Goal: Task Accomplishment & Management: Use online tool/utility

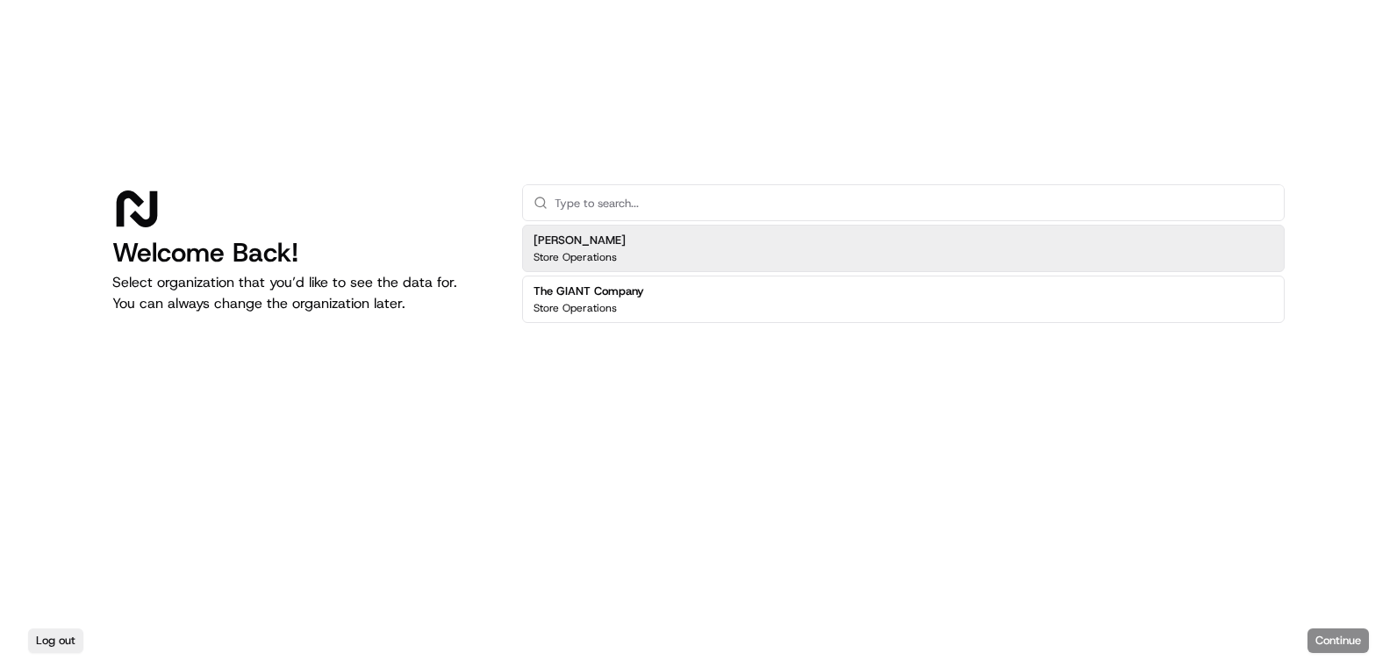
click at [649, 253] on div "Martin's Store Operations" at bounding box center [903, 248] width 763 height 47
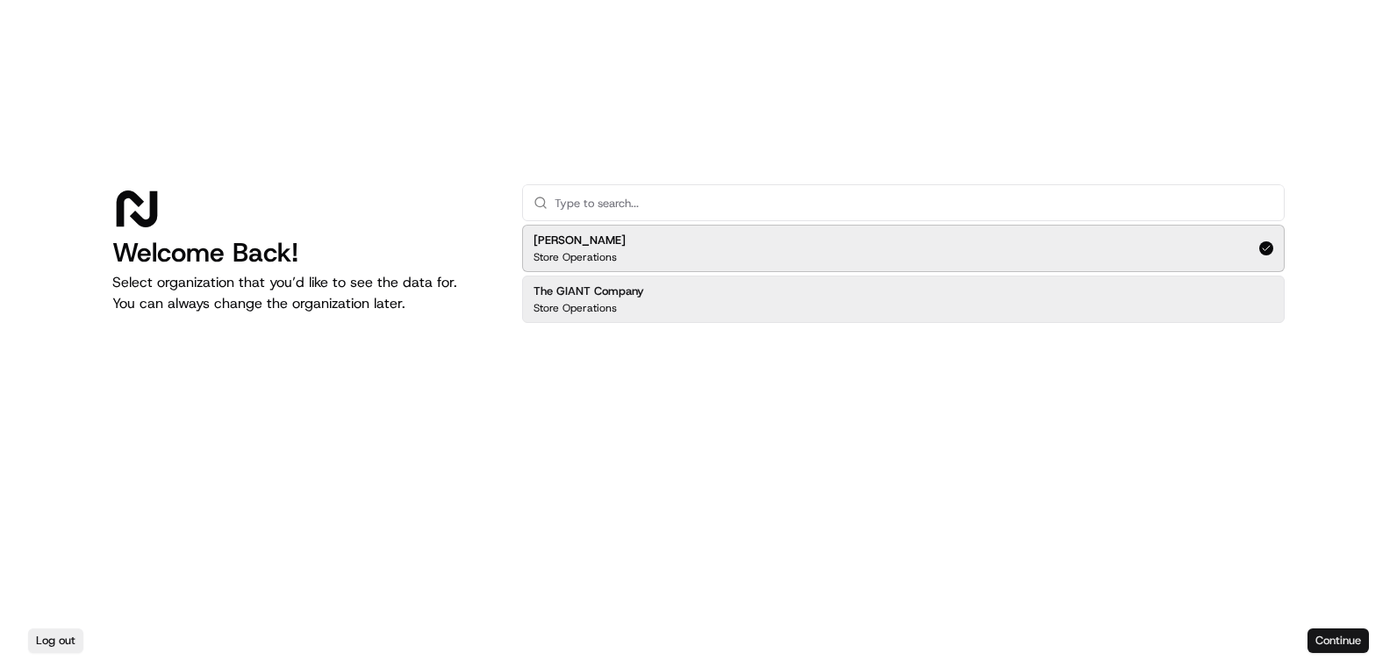
click at [1338, 636] on button "Continue" at bounding box center [1338, 640] width 61 height 25
